Goal: Information Seeking & Learning: Find specific fact

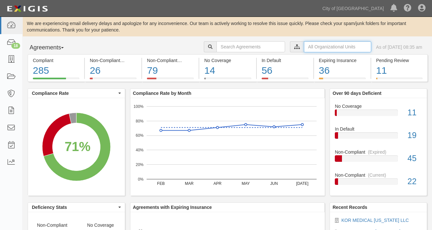
click at [349, 51] on input "text" at bounding box center [337, 46] width 67 height 11
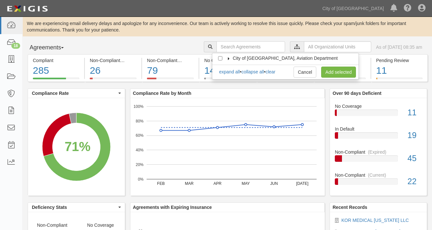
click at [270, 34] on div "We are experiencing email delivery delays and apologize for any inconvenience. …" at bounding box center [227, 26] width 409 height 19
click at [281, 28] on div "We are experiencing email delivery delays and apologize for any inconvenience. …" at bounding box center [227, 26] width 409 height 13
click at [423, 39] on div "We are experiencing email delivery delays and apologize for any inconvenience. …" at bounding box center [227, 171] width 409 height 309
click at [300, 74] on link "Cancel" at bounding box center [304, 72] width 23 height 11
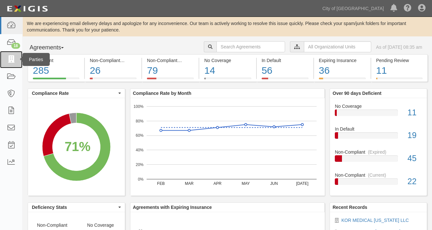
click at [11, 58] on icon at bounding box center [10, 59] width 9 height 7
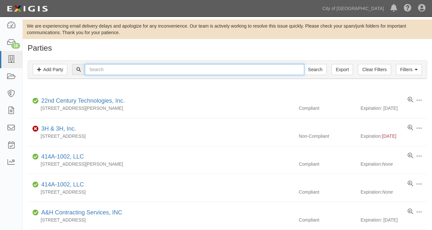
click at [107, 70] on input "text" at bounding box center [194, 69] width 219 height 11
type input "[PERSON_NAME] & [PERSON_NAME]"
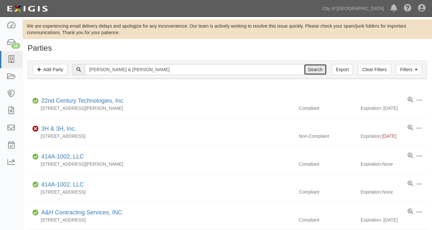
click at [319, 70] on input "Search" at bounding box center [315, 69] width 23 height 11
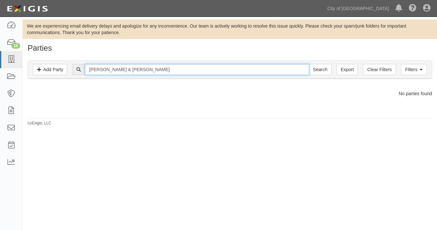
click at [159, 73] on input "[PERSON_NAME] & [PERSON_NAME]" at bounding box center [197, 69] width 224 height 11
type input "[PERSON_NAME]"
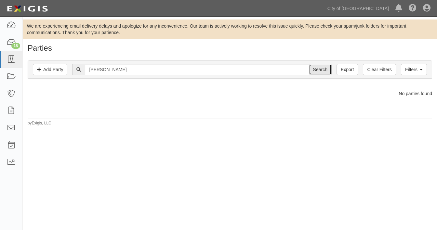
click at [313, 70] on input "Search" at bounding box center [320, 69] width 23 height 11
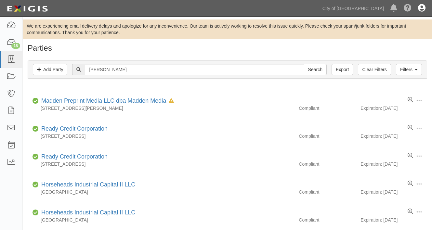
click at [422, 9] on icon at bounding box center [421, 9] width 7 height 8
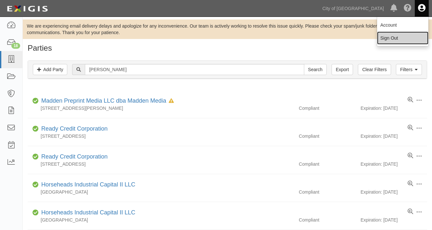
click at [395, 39] on link "Sign Out" at bounding box center [402, 38] width 51 height 13
